Goal: Information Seeking & Learning: Learn about a topic

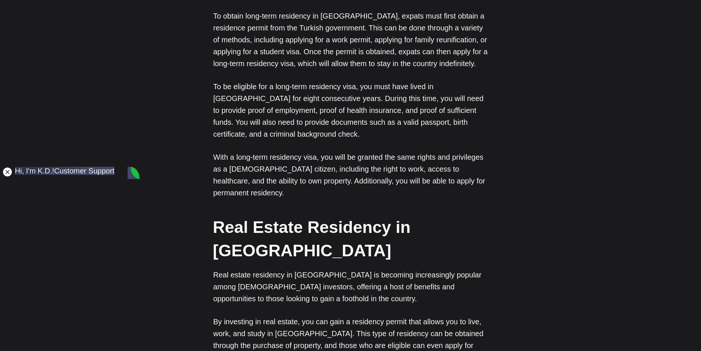
click at [5, 169] on jdiv at bounding box center [7, 172] width 10 height 10
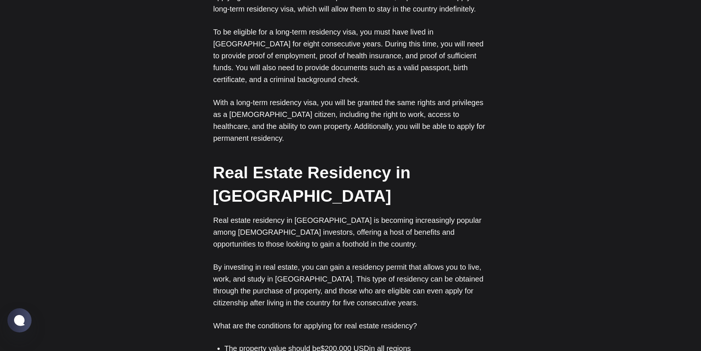
scroll to position [917, 0]
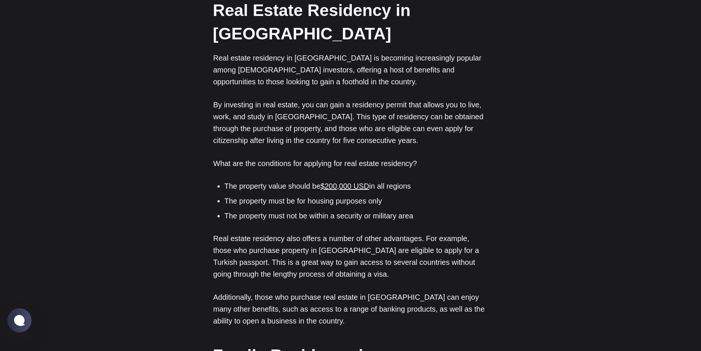
scroll to position [1065, 0]
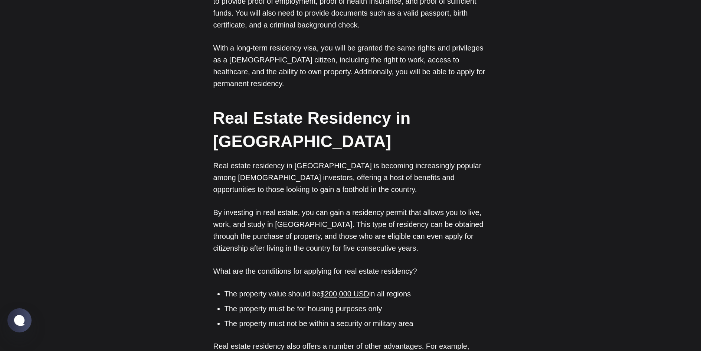
scroll to position [917, 0]
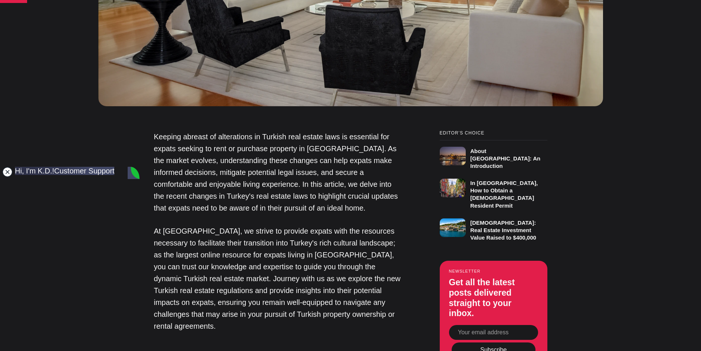
click at [7, 171] on jdiv at bounding box center [7, 172] width 10 height 10
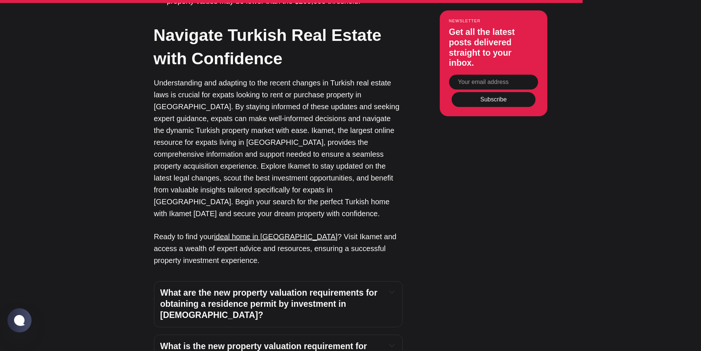
scroll to position [2376, 0]
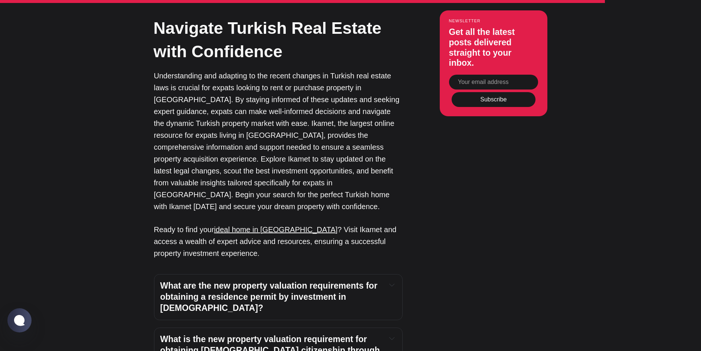
click at [392, 282] on icon "Expand toggle to read content" at bounding box center [391, 284] width 5 height 5
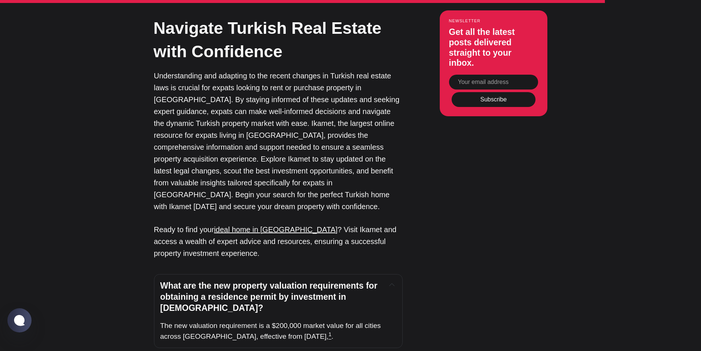
click at [392, 282] on icon "Expand toggle to read content" at bounding box center [391, 284] width 5 height 5
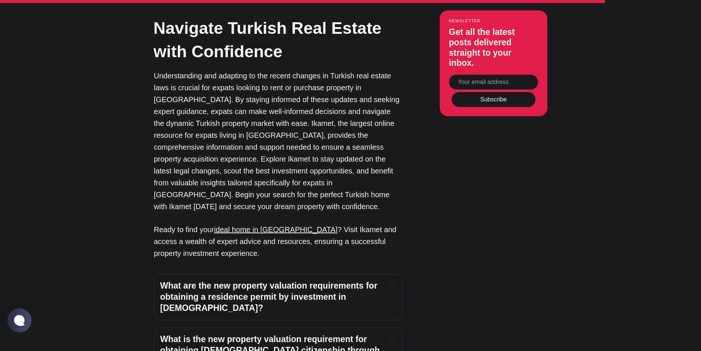
click at [389, 334] on button "Expand toggle to read content" at bounding box center [392, 338] width 8 height 9
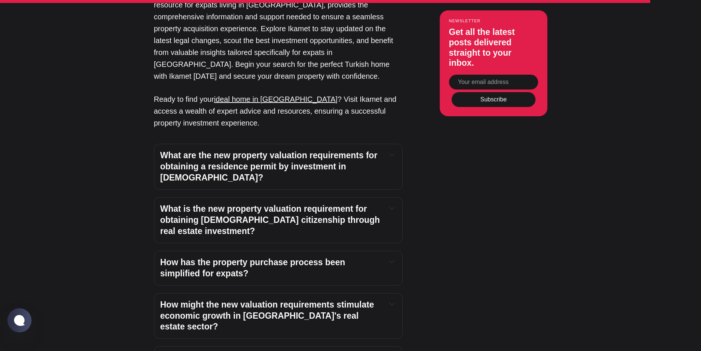
scroll to position [2525, 0]
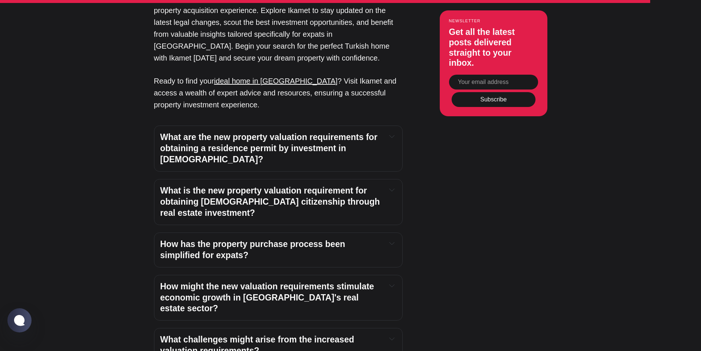
click at [392, 283] on icon "Expand toggle to read content" at bounding box center [391, 285] width 5 height 5
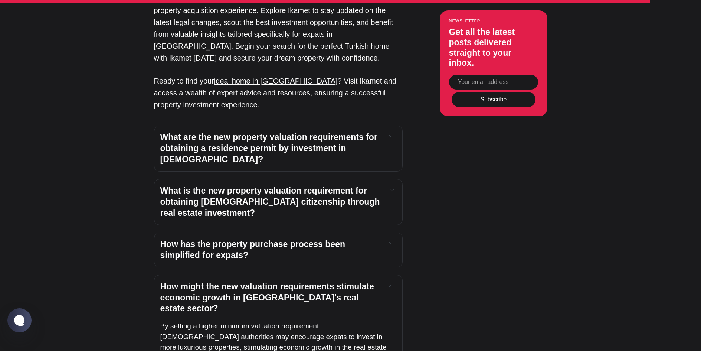
click at [392, 283] on icon "Expand toggle to read content" at bounding box center [391, 285] width 5 height 5
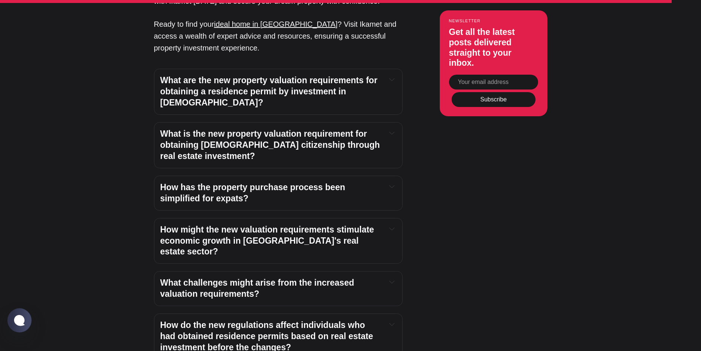
scroll to position [2599, 0]
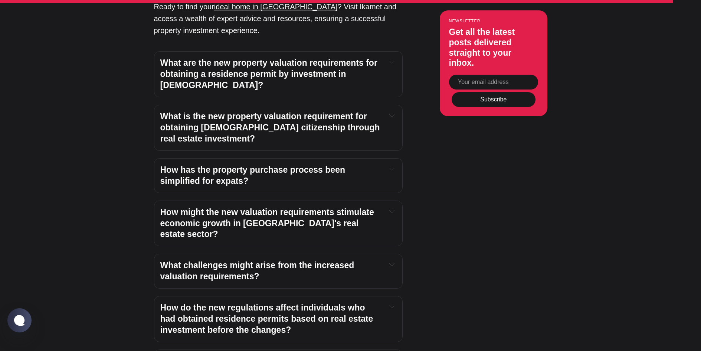
click at [391, 262] on icon "Expand toggle to read content" at bounding box center [391, 264] width 5 height 5
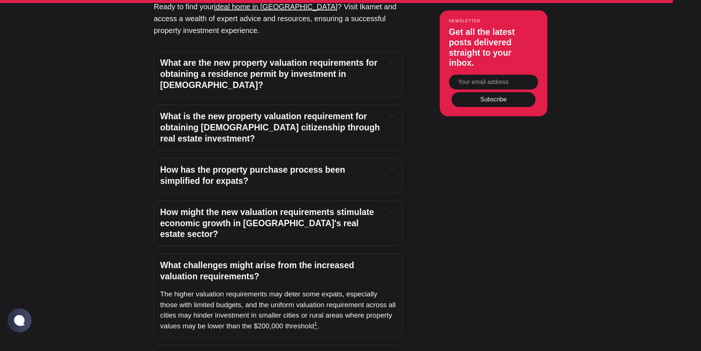
click at [392, 262] on icon "Expand toggle to read content" at bounding box center [391, 264] width 5 height 5
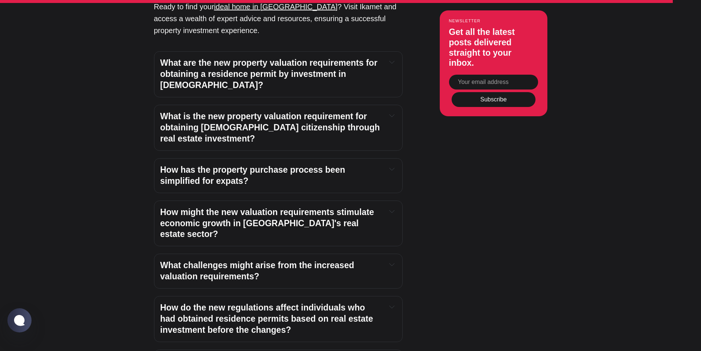
click at [393, 304] on icon "Expand toggle to read content" at bounding box center [391, 306] width 5 height 5
click at [392, 304] on icon "Expand toggle to read content" at bounding box center [391, 306] width 5 height 5
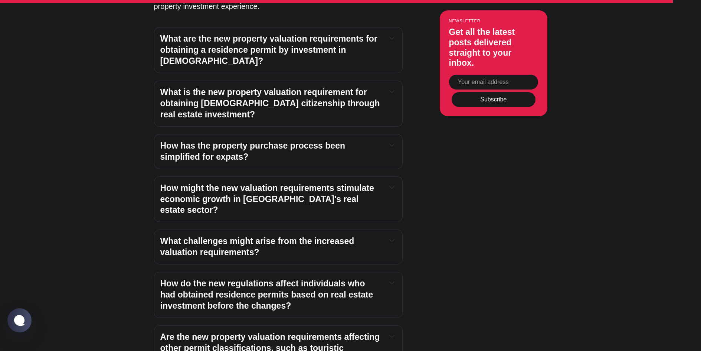
scroll to position [2636, 0]
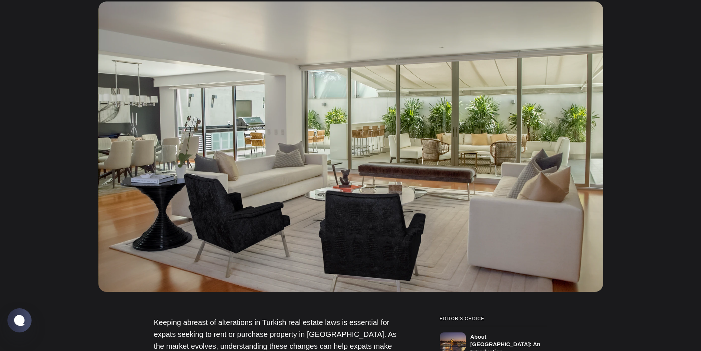
scroll to position [0, 0]
